Goal: Task Accomplishment & Management: Manage account settings

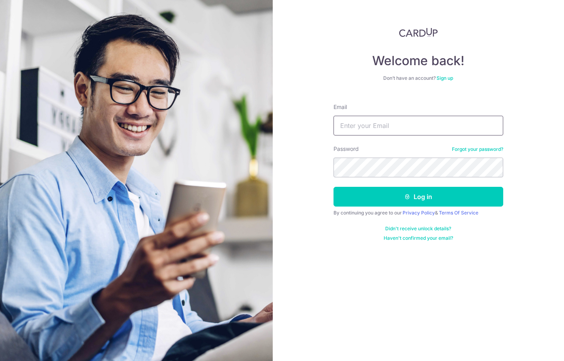
click at [389, 124] on input "Email" at bounding box center [419, 126] width 170 height 20
type input "[EMAIL_ADDRESS][DOMAIN_NAME]"
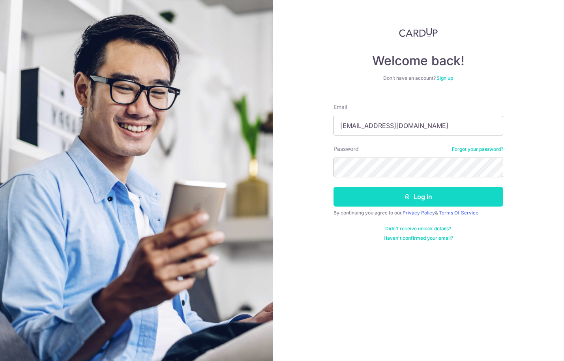
click at [404, 205] on button "Log in" at bounding box center [419, 197] width 170 height 20
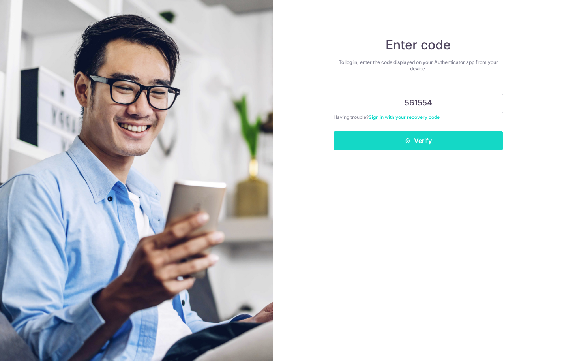
type input "561554"
click at [430, 136] on button "Verify" at bounding box center [419, 141] width 170 height 20
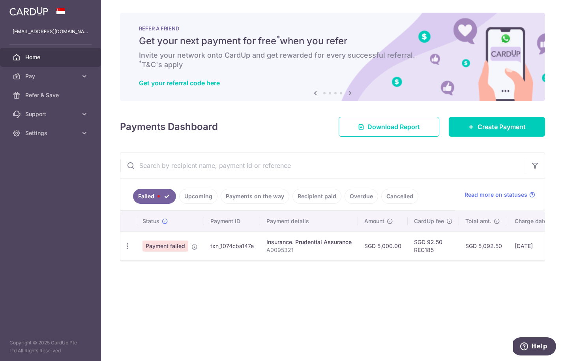
click at [203, 199] on link "Upcoming" at bounding box center [198, 196] width 38 height 15
